Goal: Transaction & Acquisition: Purchase product/service

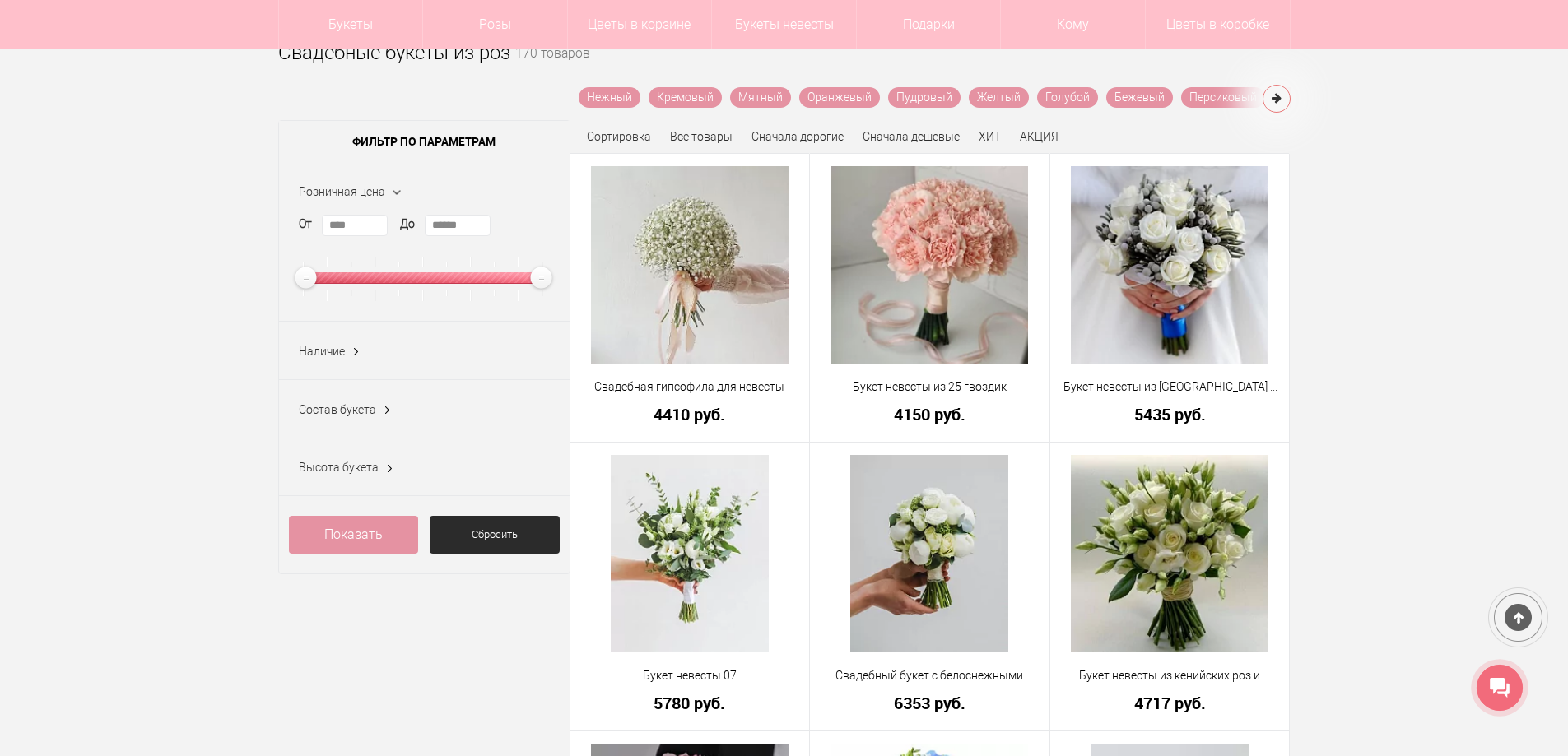
scroll to position [247, 0]
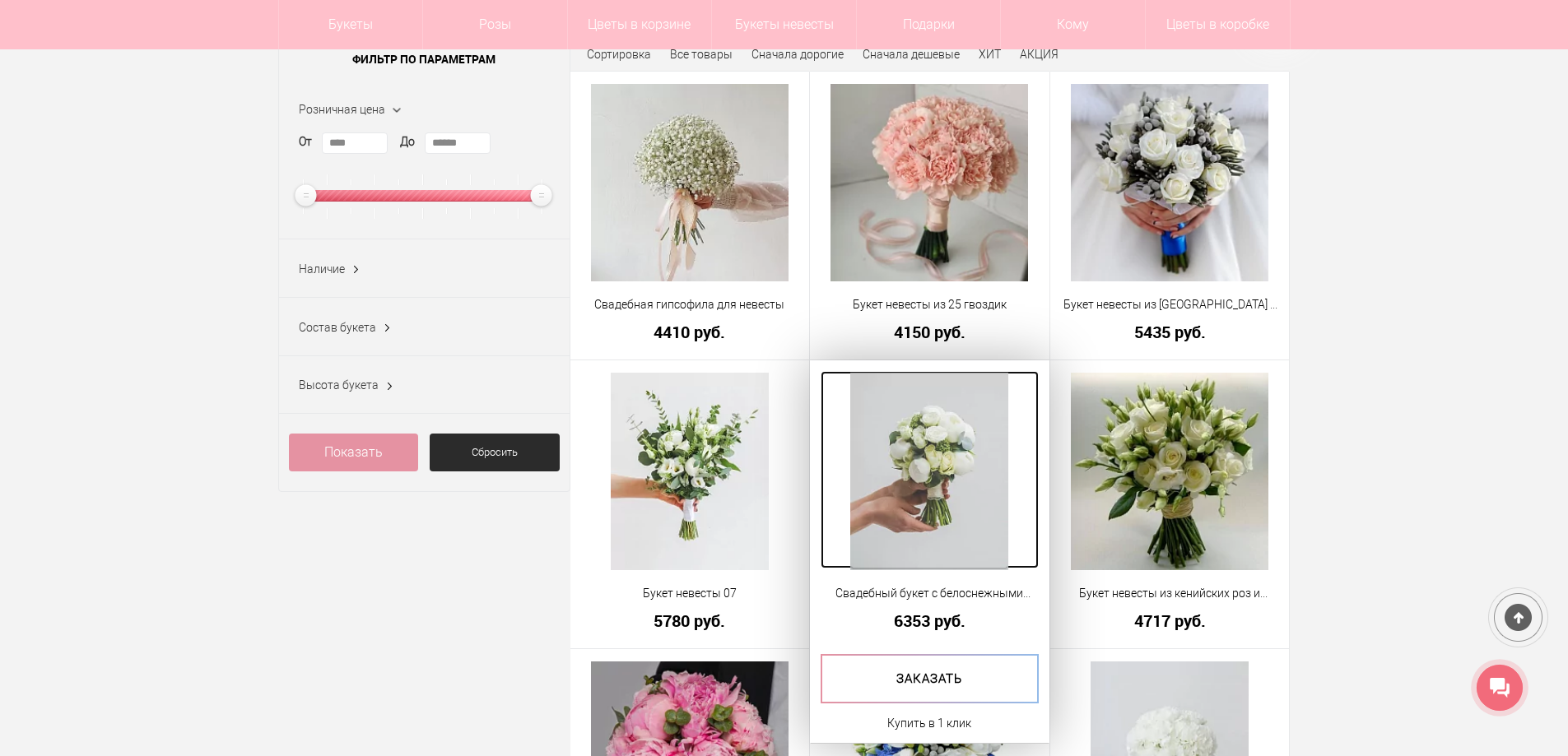
click at [940, 490] on img at bounding box center [928, 471] width 158 height 198
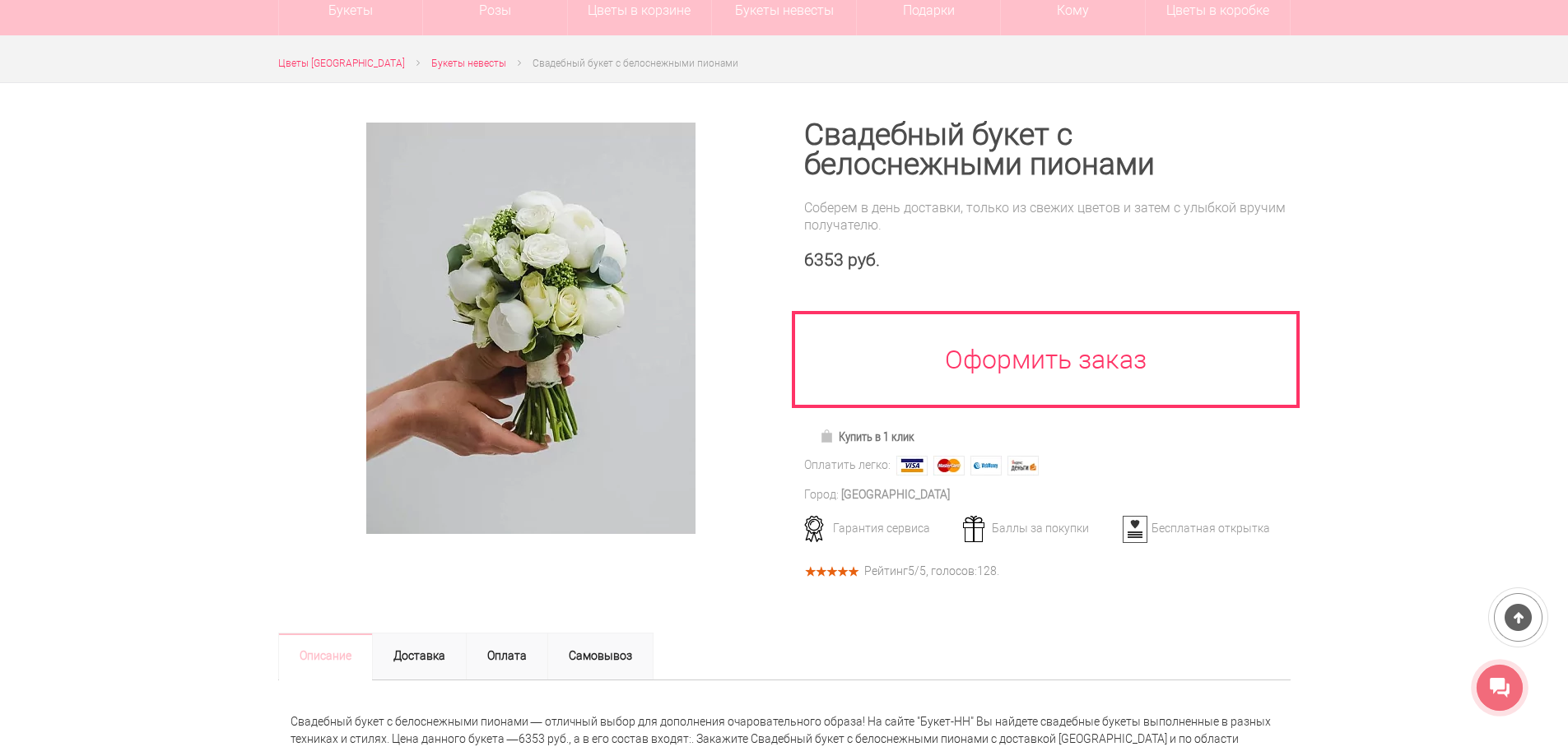
scroll to position [83, 0]
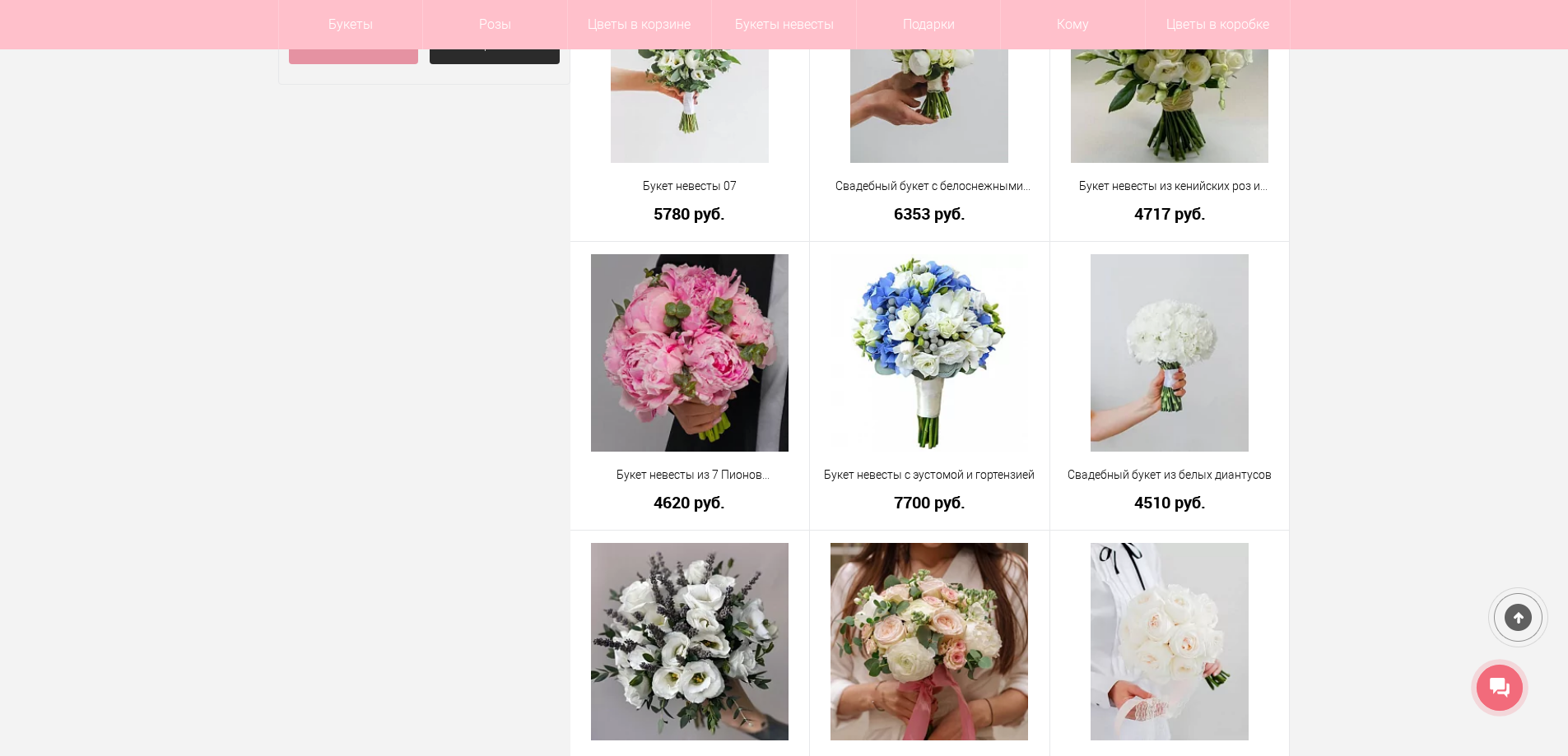
scroll to position [740, 0]
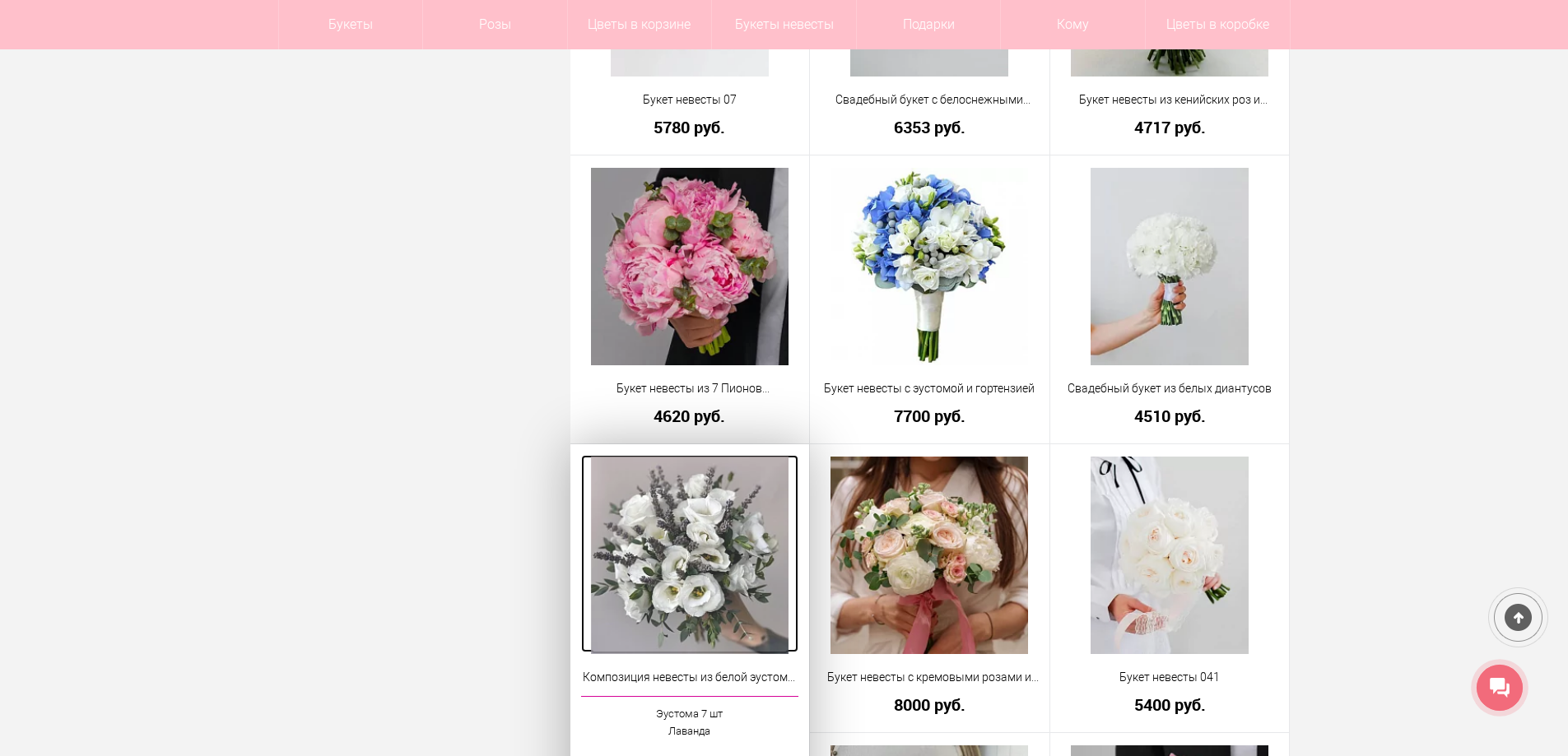
click at [736, 603] on img at bounding box center [690, 555] width 198 height 198
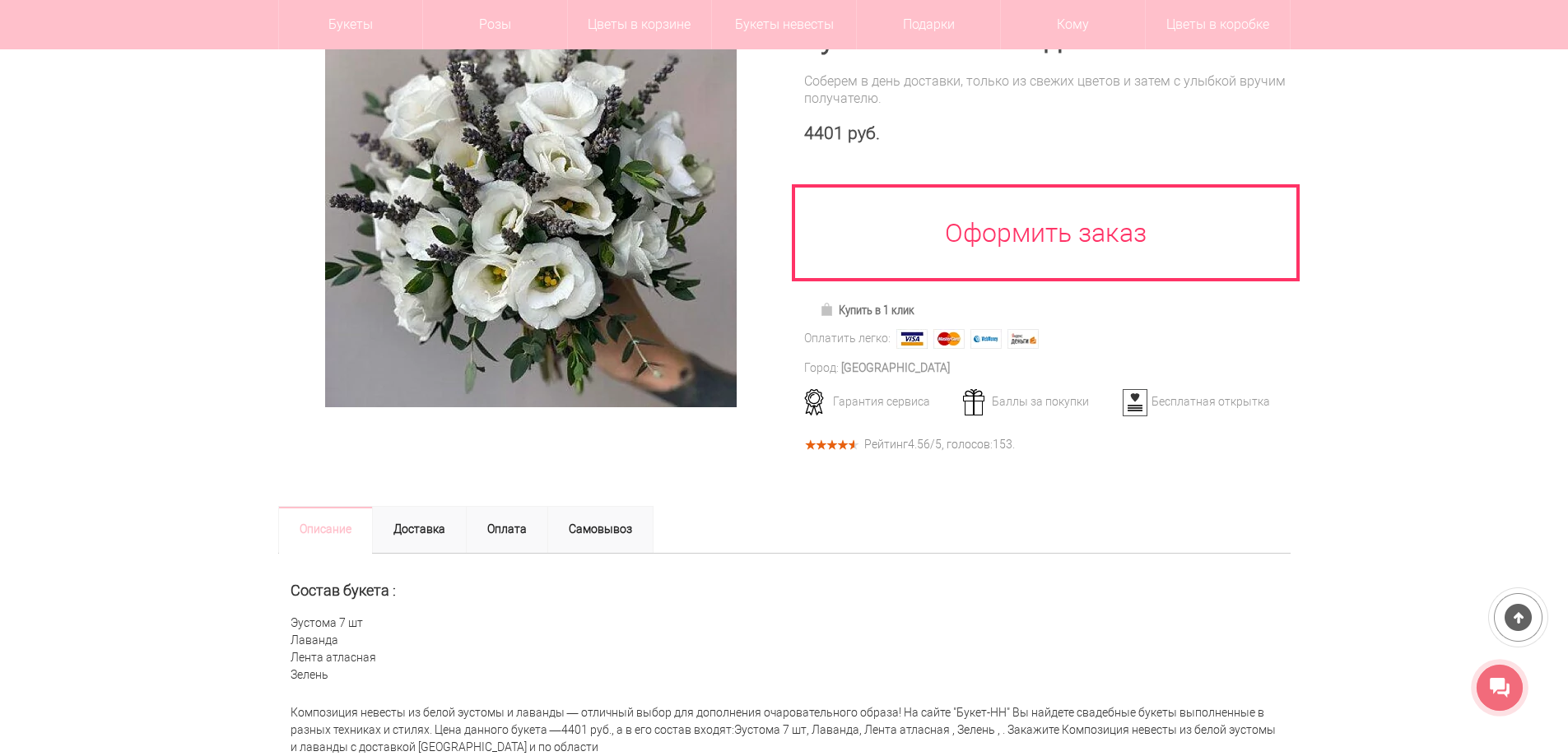
scroll to position [83, 0]
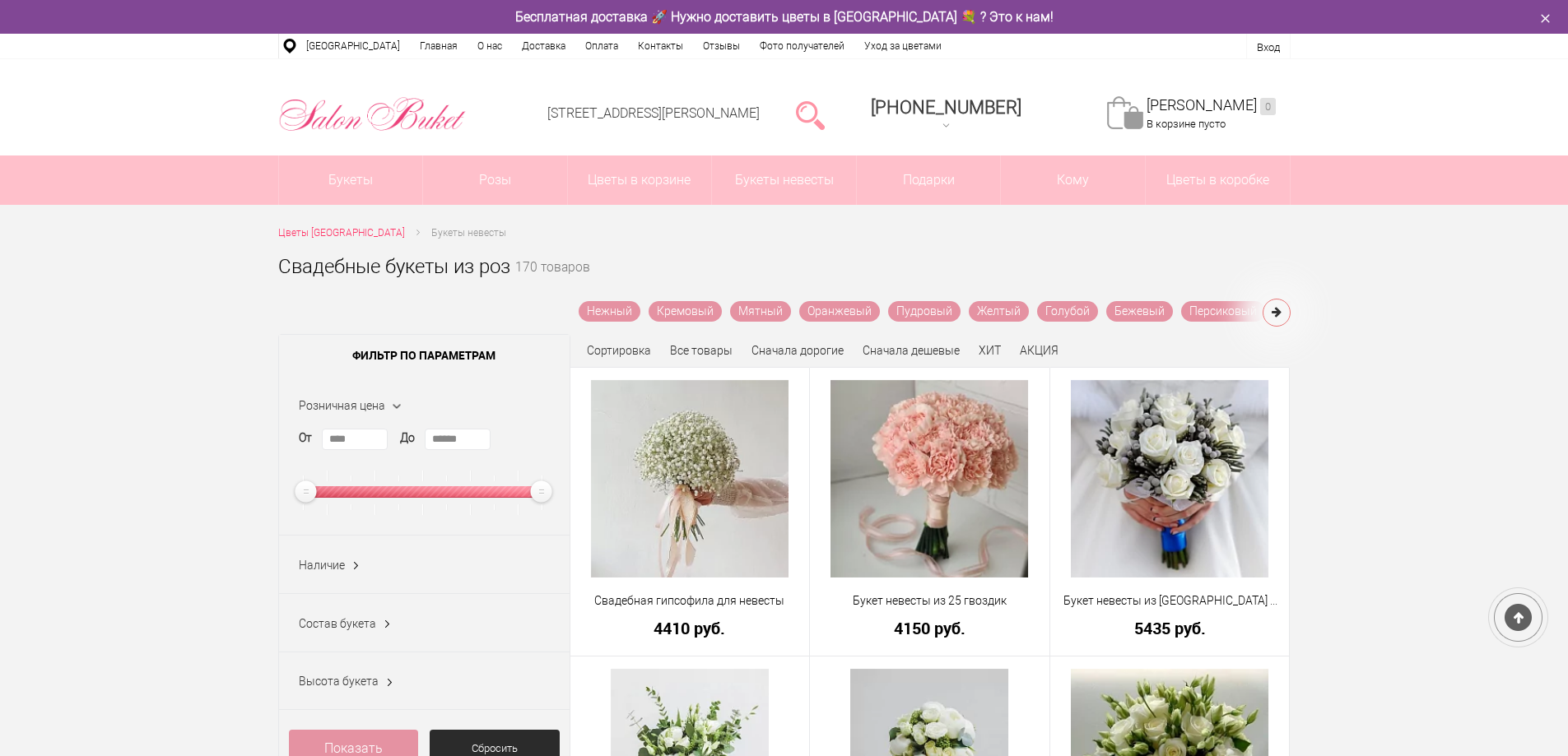
scroll to position [789, 0]
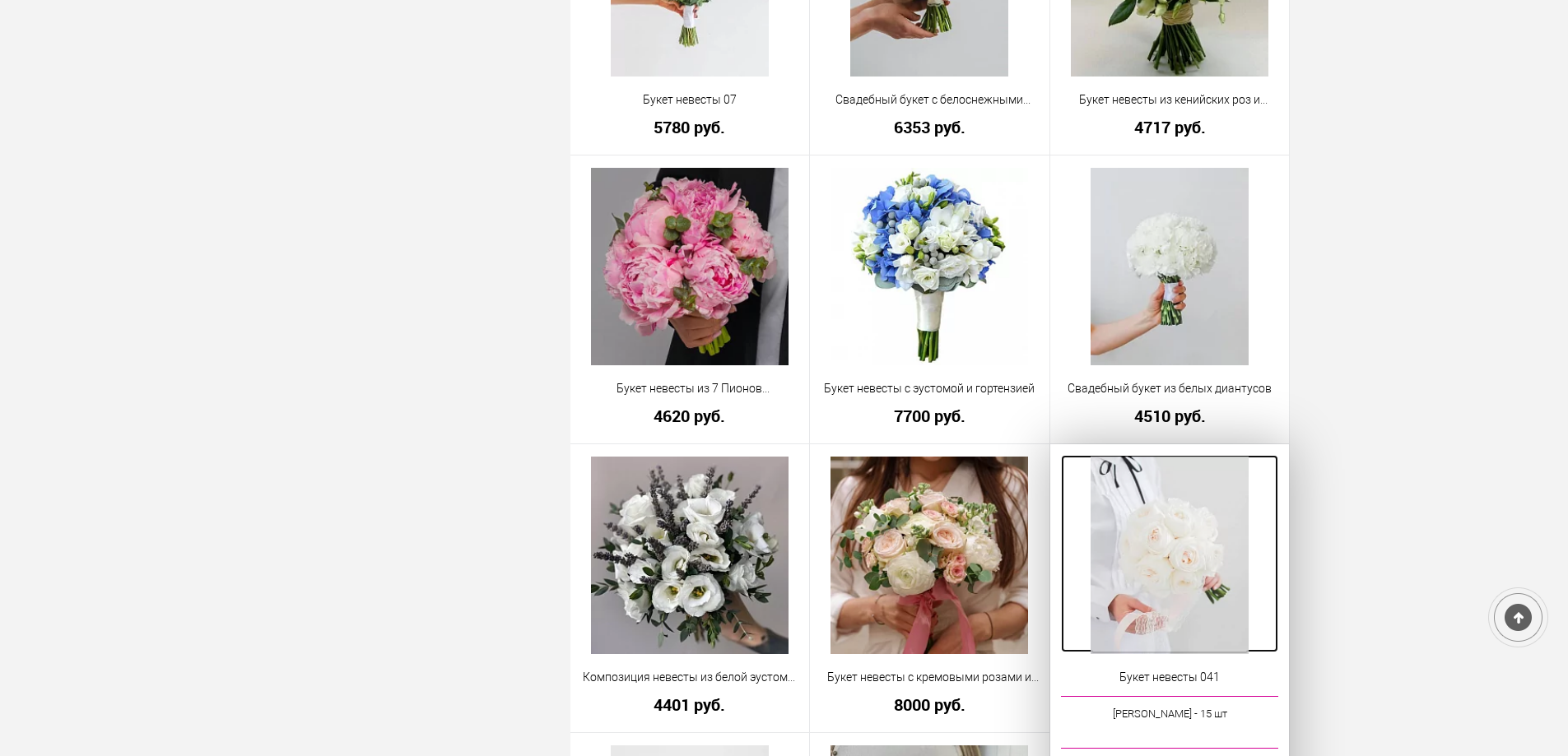
click at [1176, 598] on img at bounding box center [1169, 555] width 158 height 198
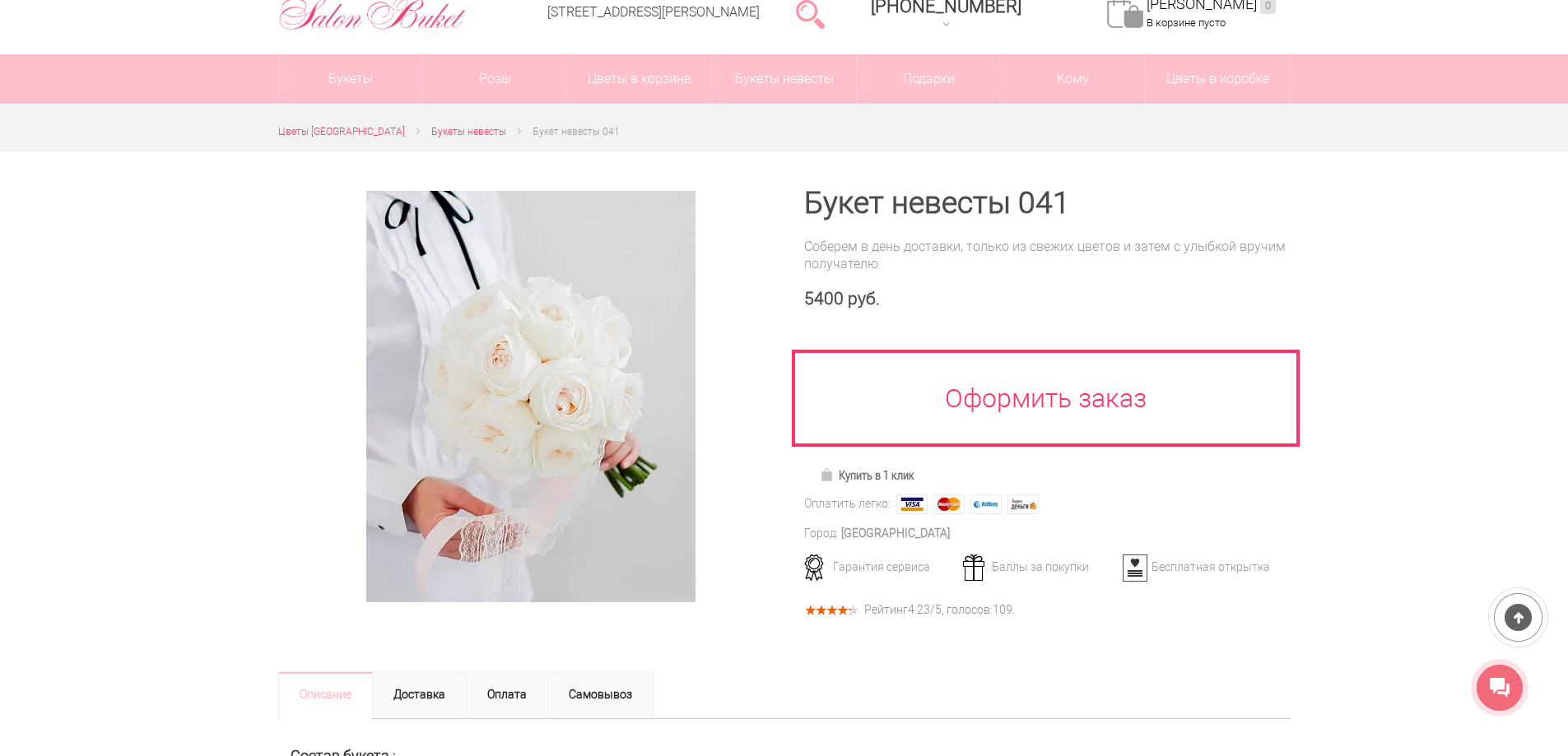
scroll to position [83, 0]
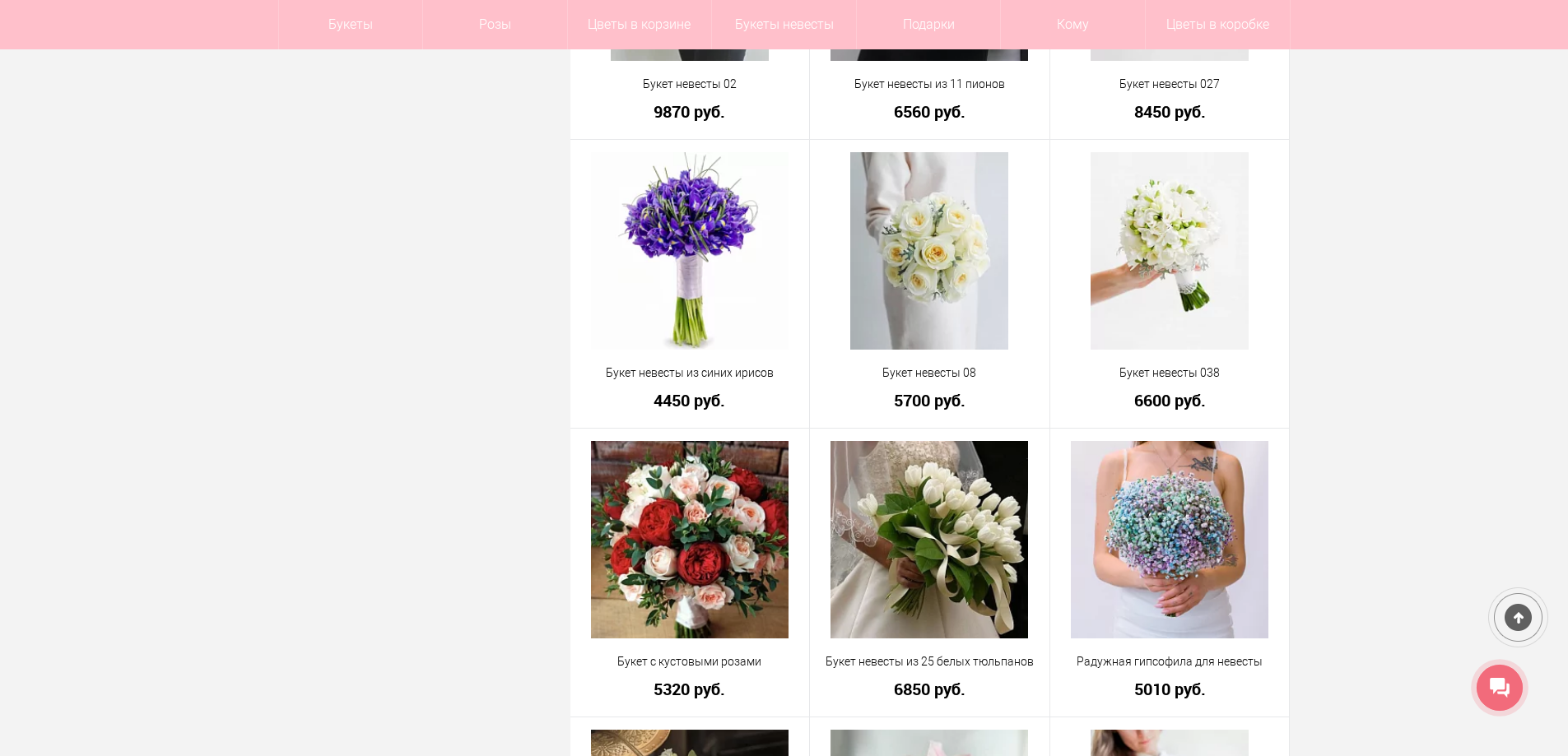
scroll to position [2517, 0]
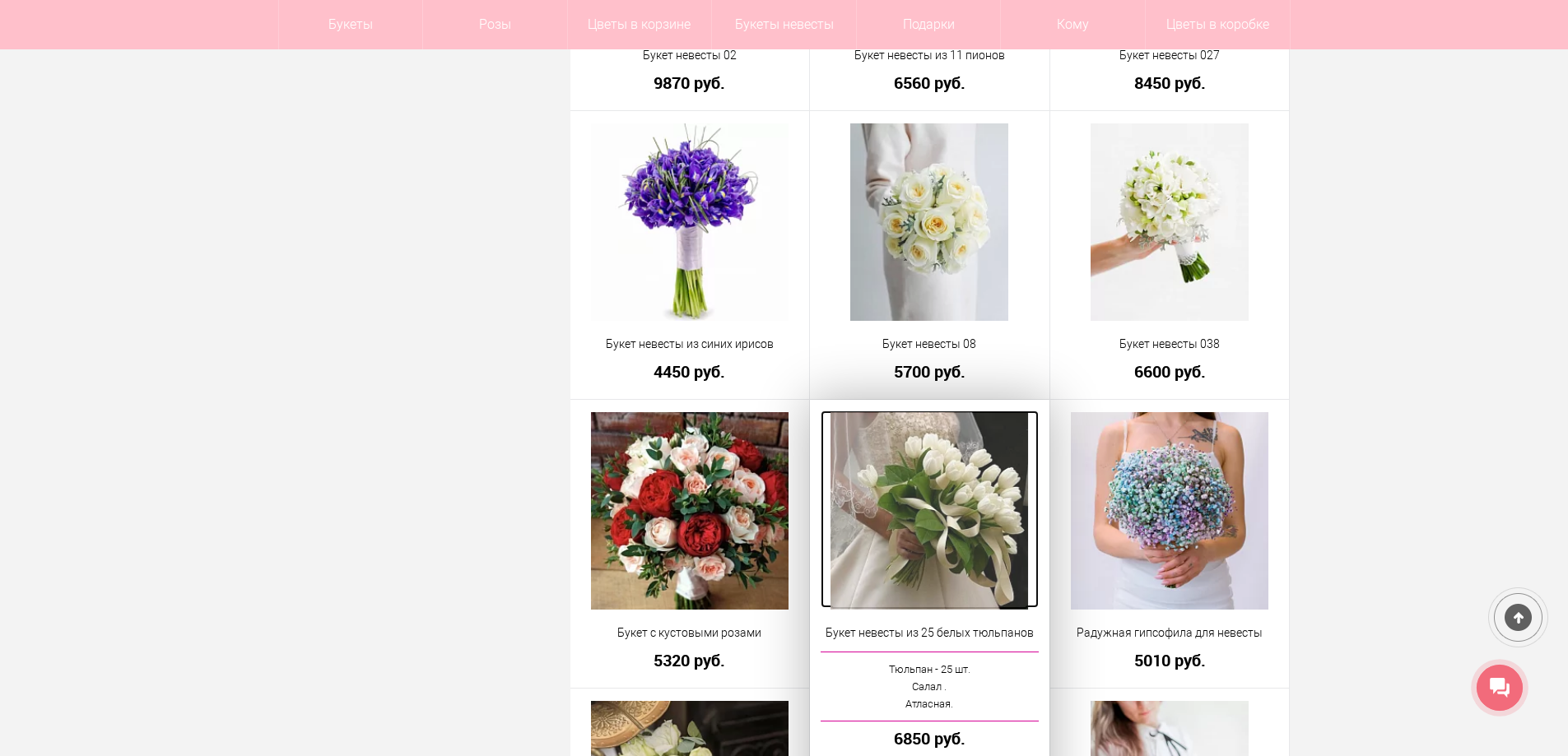
click at [958, 475] on img at bounding box center [929, 510] width 198 height 198
